Goal: Communication & Community: Answer question/provide support

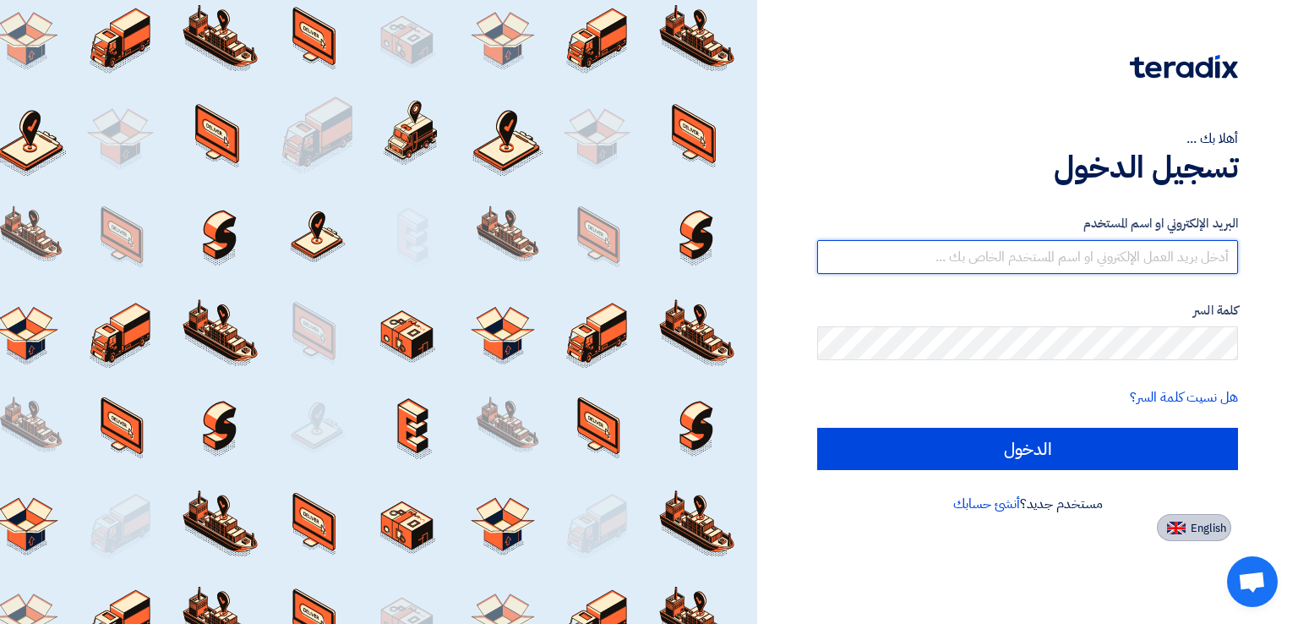
type input "[EMAIL_ADDRESS][DOMAIN_NAME]"
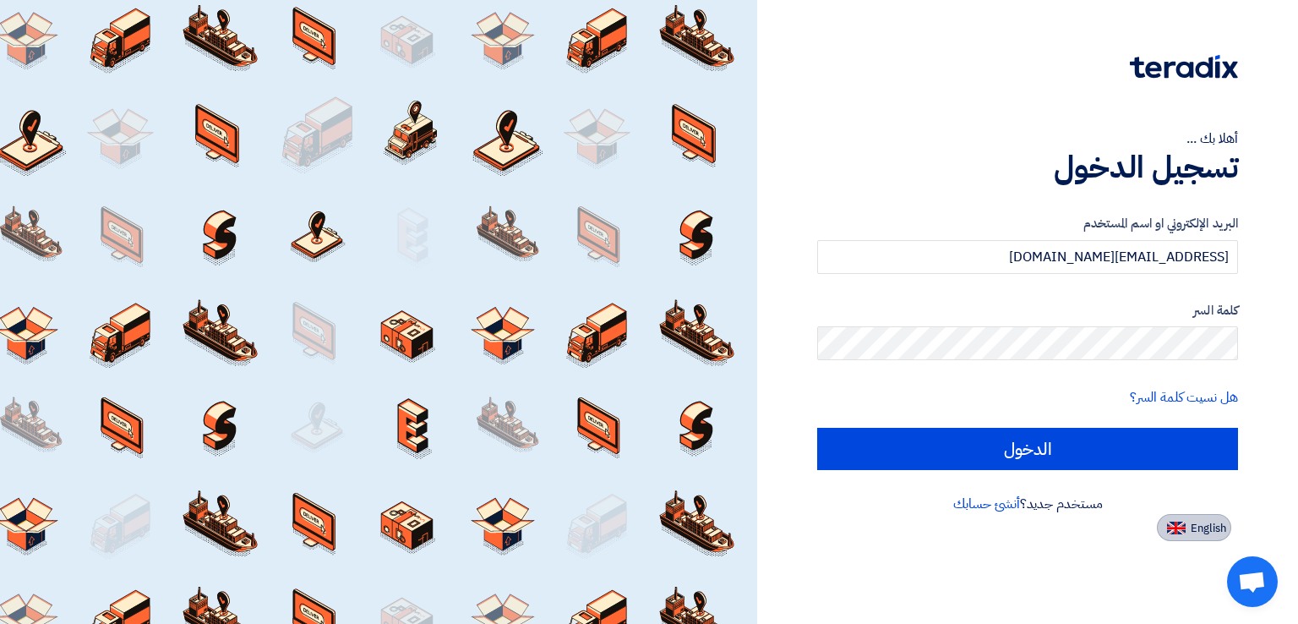
click at [1170, 519] on button "English" at bounding box center [1194, 527] width 74 height 27
type input "Sign in"
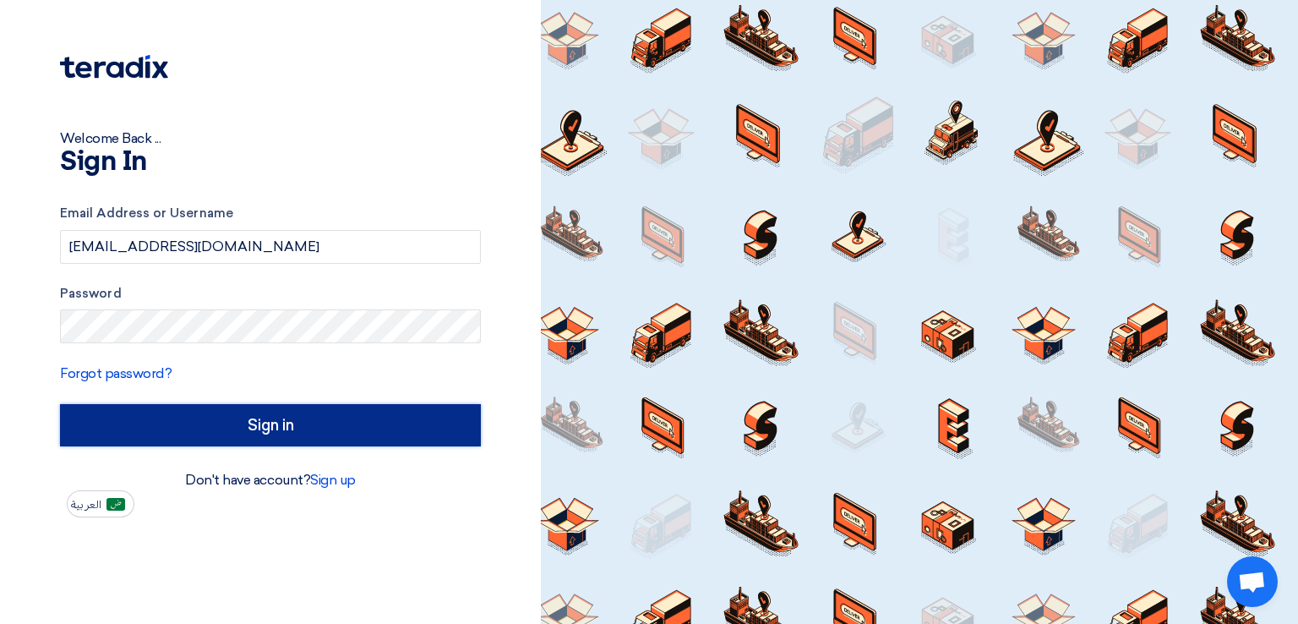
click at [301, 417] on input "Sign in" at bounding box center [270, 425] width 421 height 42
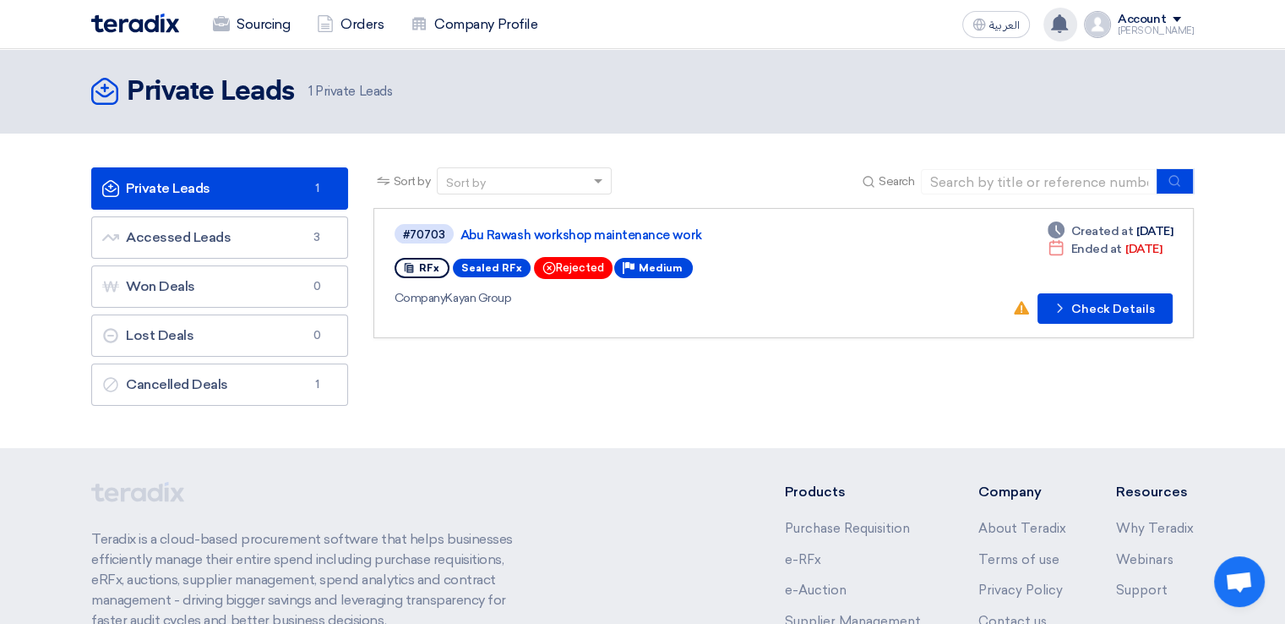
click at [1068, 17] on use at bounding box center [1059, 23] width 17 height 19
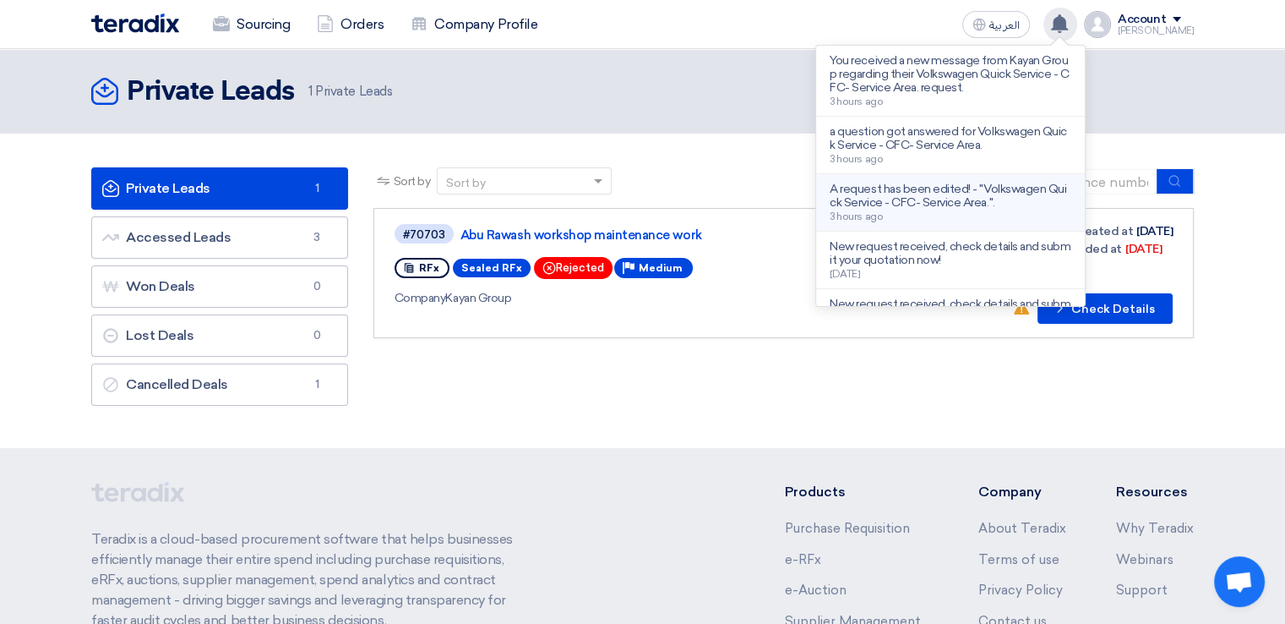
click at [903, 187] on p "A request has been edited! - "Volkswagen Quick Service - CFC- Service Area."." at bounding box center [951, 196] width 242 height 27
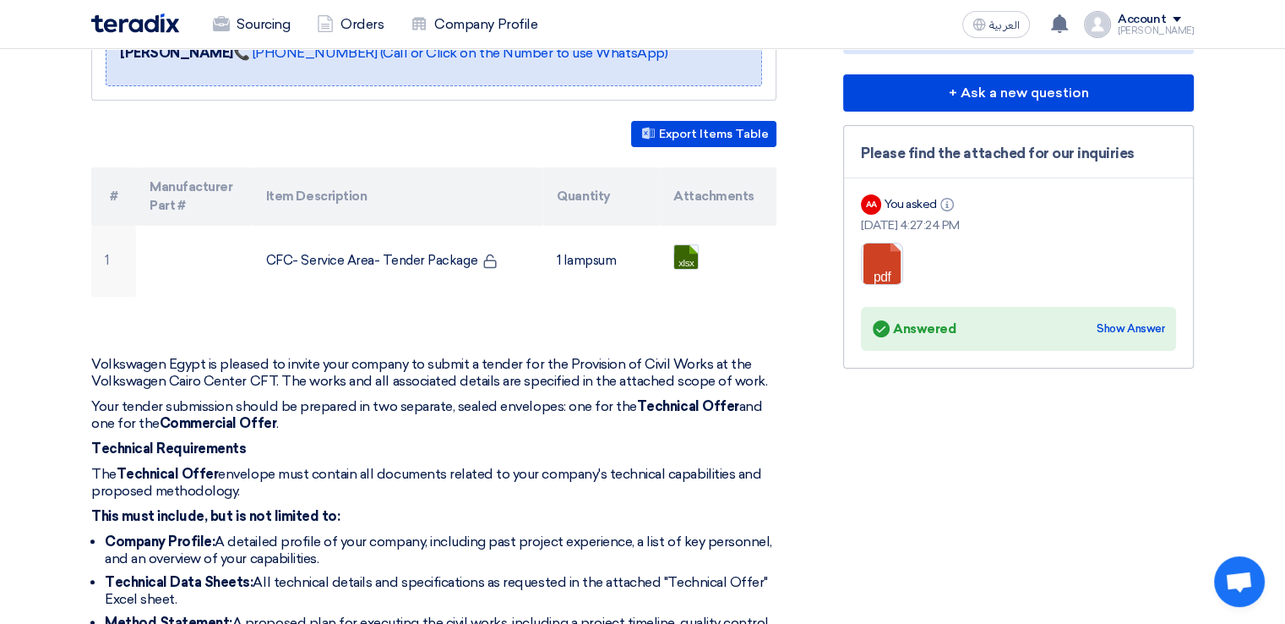
scroll to position [318, 0]
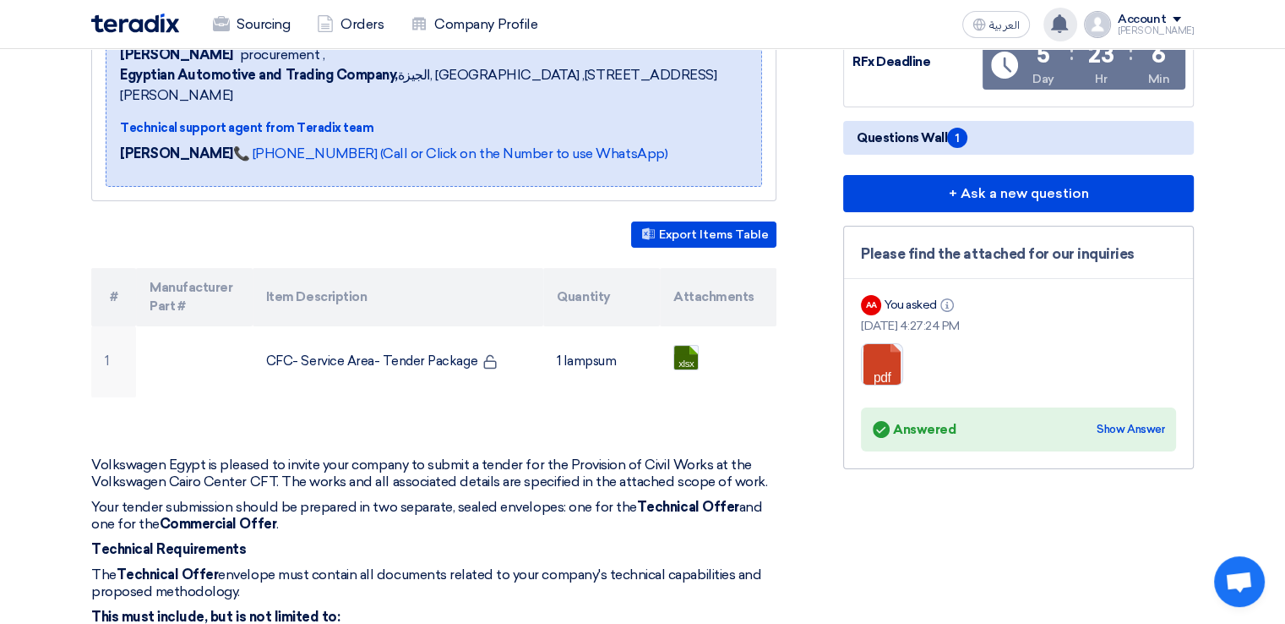
click at [1068, 20] on use at bounding box center [1059, 23] width 17 height 19
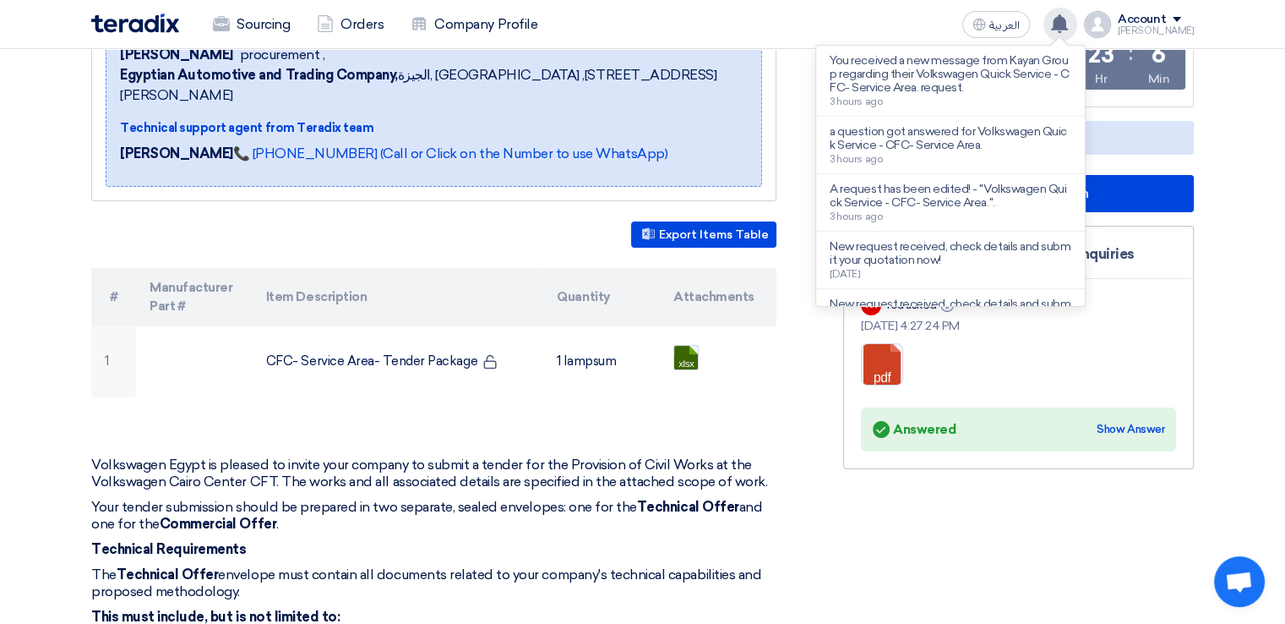
click at [1068, 20] on use at bounding box center [1059, 23] width 17 height 19
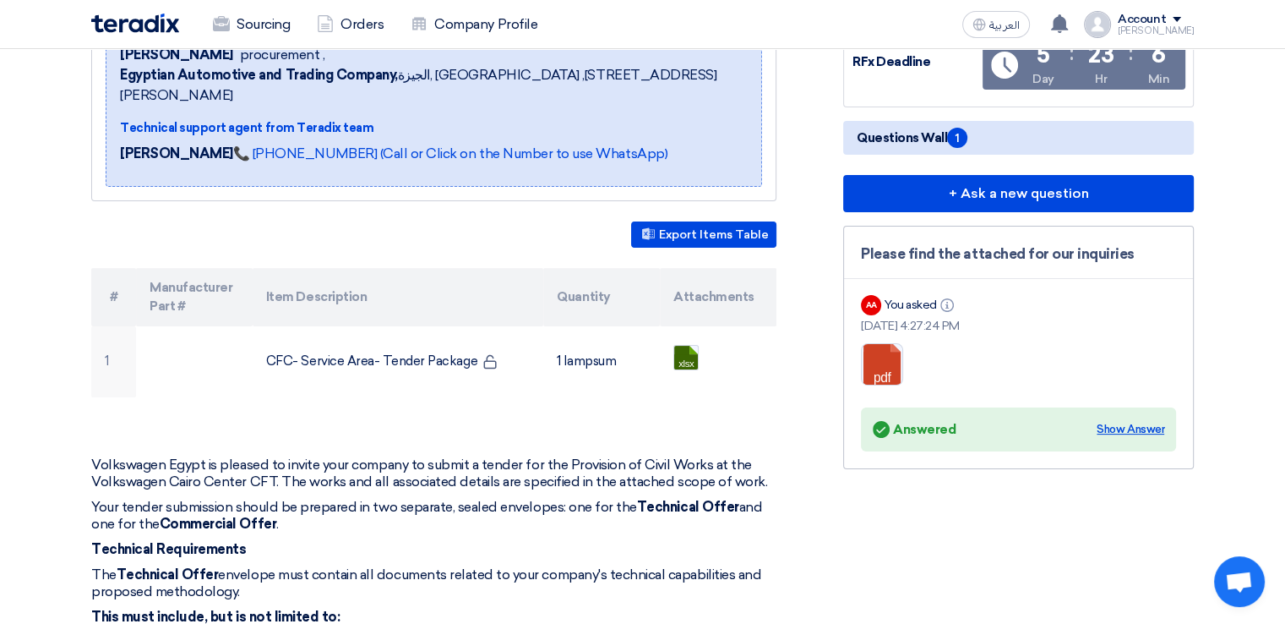
click at [1110, 423] on div "Show Answer" at bounding box center [1131, 429] width 68 height 17
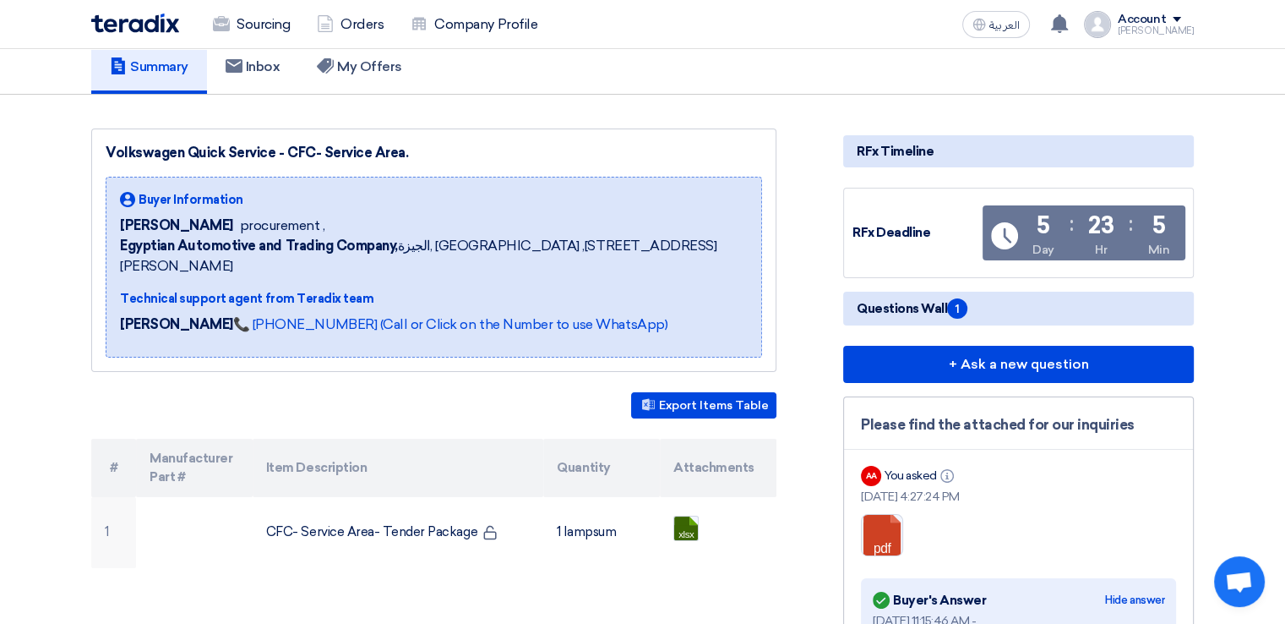
scroll to position [0, 0]
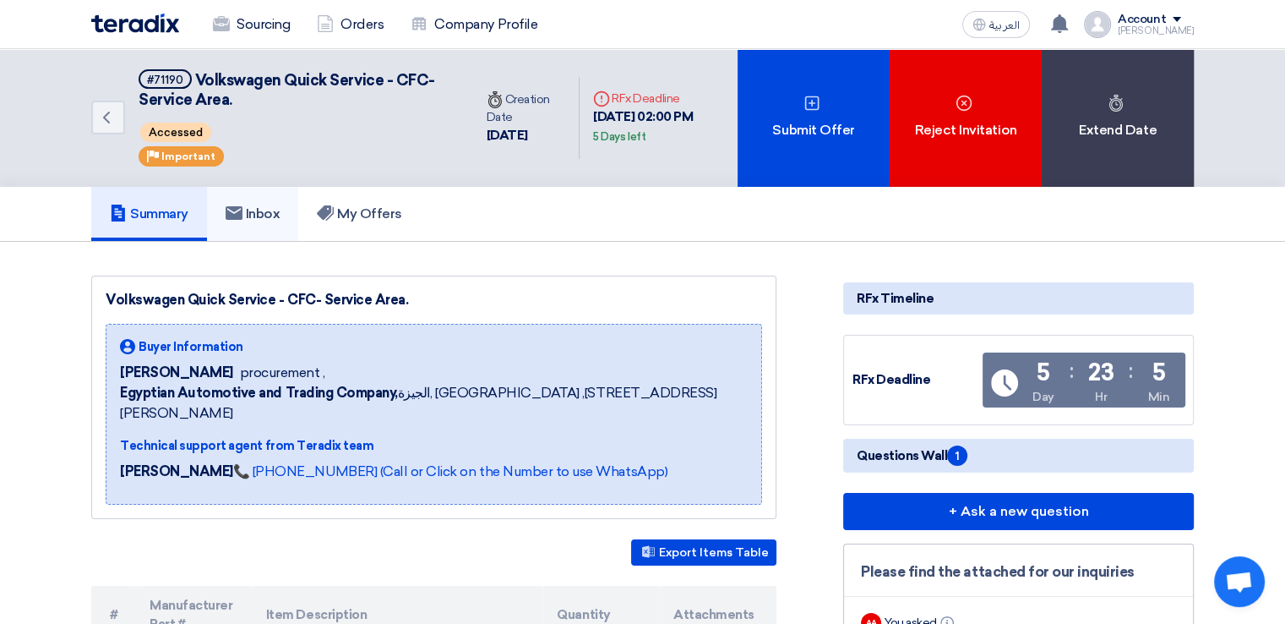
click at [273, 212] on h5 "Inbox" at bounding box center [253, 213] width 55 height 17
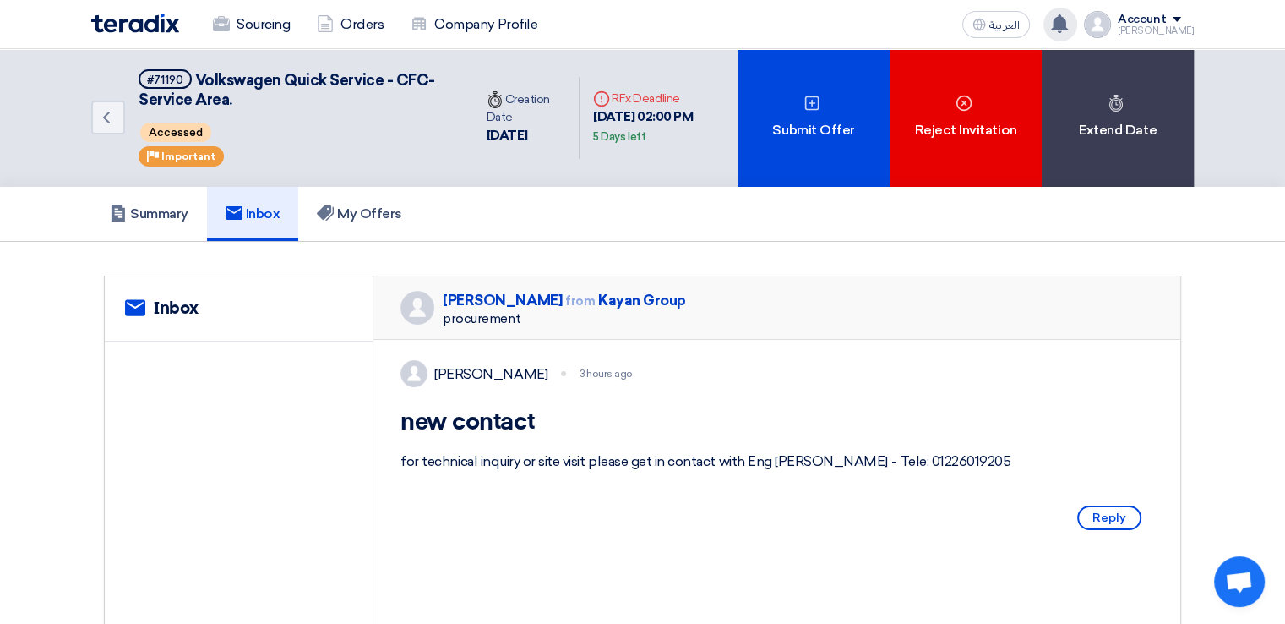
click at [1071, 37] on div "You received a new message from Kayan Group regarding their Volkswagen Quick Se…" at bounding box center [1061, 25] width 34 height 34
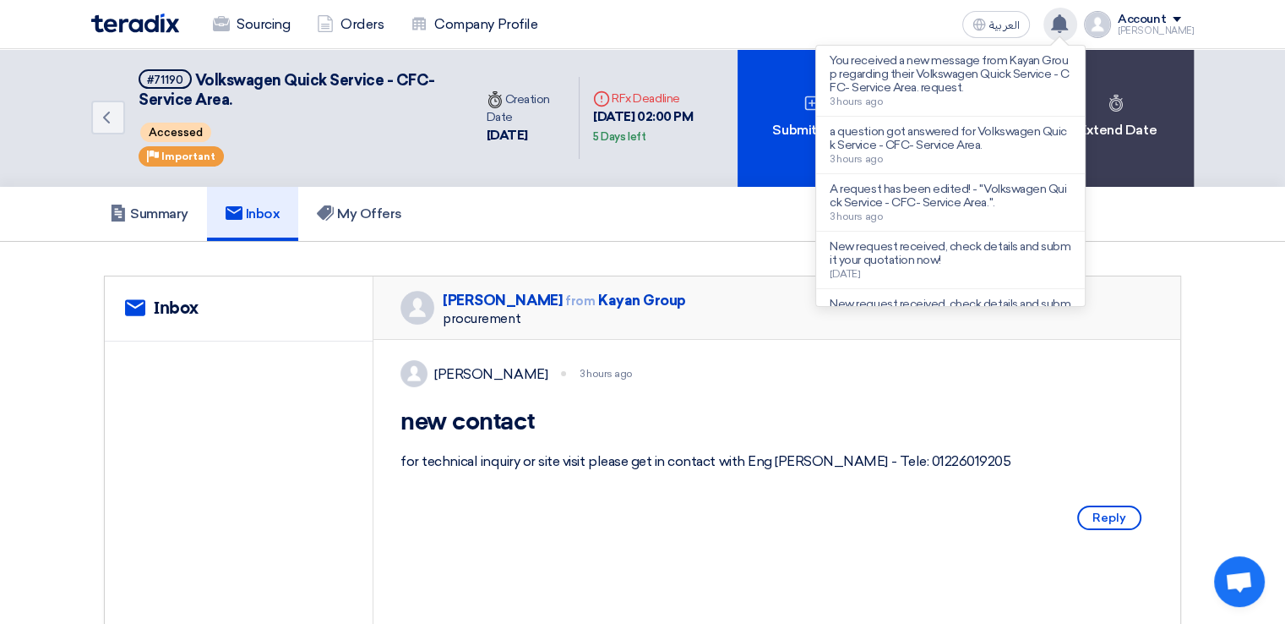
click at [1068, 27] on use at bounding box center [1059, 23] width 17 height 19
